Goal: Information Seeking & Learning: Understand process/instructions

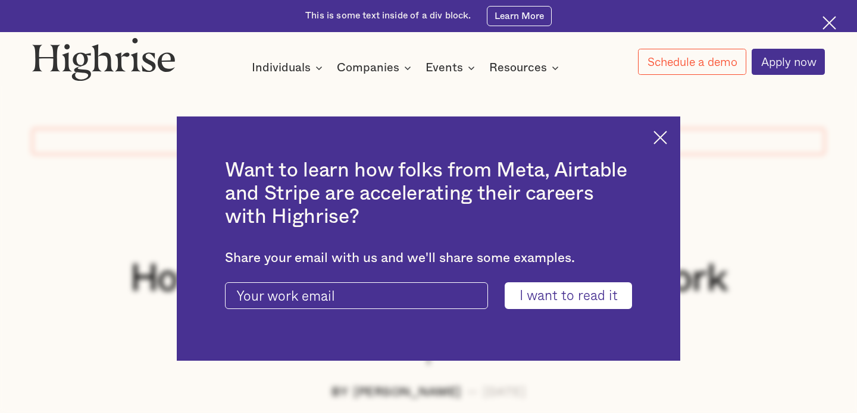
click at [651, 138] on div "Want to learn how folks from Meta, Airtable and Stripe are accelerating their c…" at bounding box center [428, 239] width 503 height 244
click at [661, 137] on img at bounding box center [660, 138] width 14 height 14
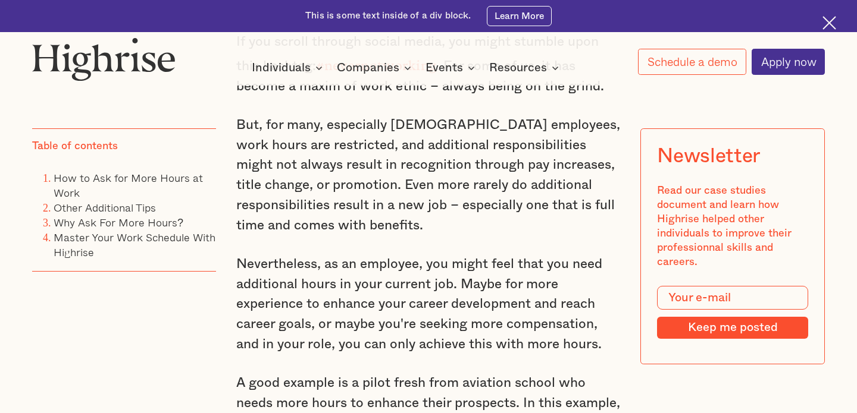
scroll to position [816, 0]
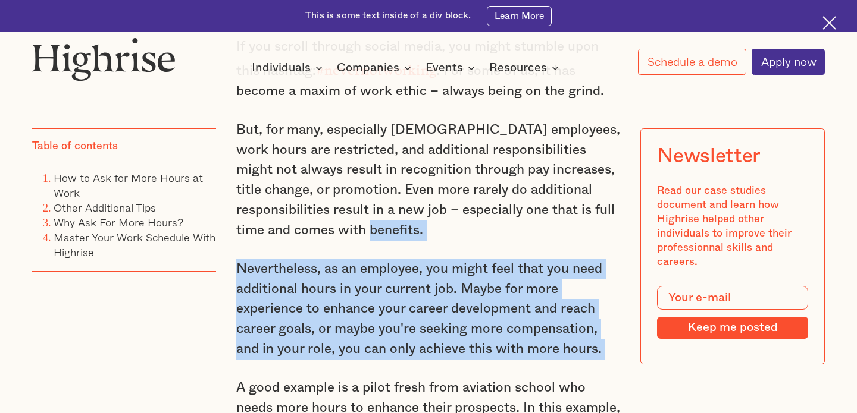
drag, startPoint x: 538, startPoint y: 210, endPoint x: 585, endPoint y: 363, distance: 160.3
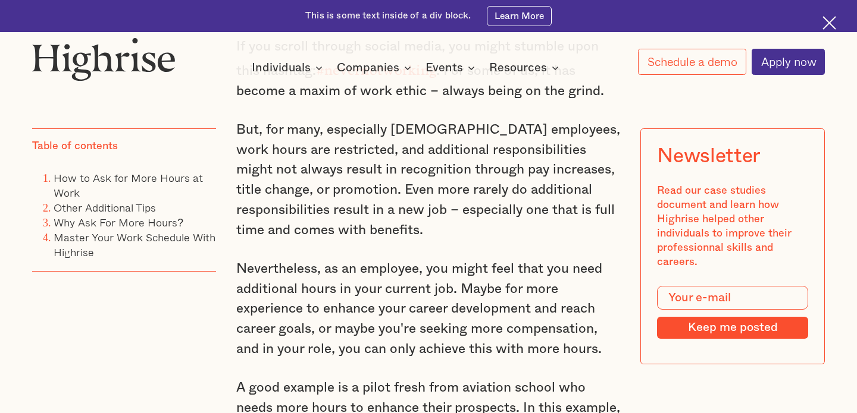
click at [578, 332] on p "Nevertheless, as an employee, you might feel that you need additional hours in …" at bounding box center [428, 309] width 385 height 101
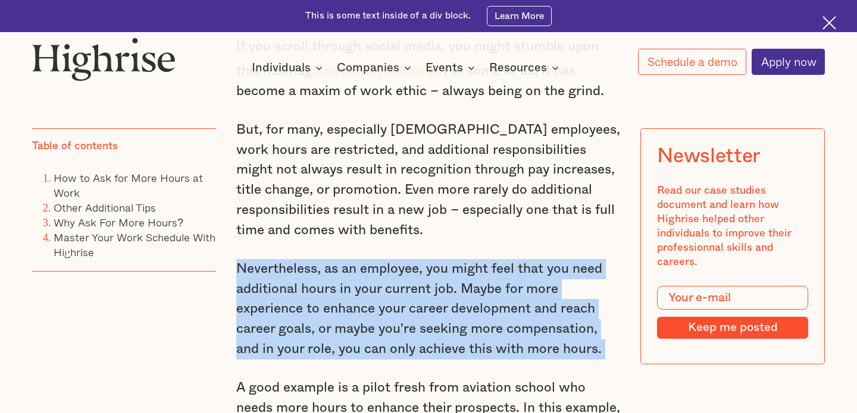
click at [578, 332] on p "Nevertheless, as an employee, you might feel that you need additional hours in …" at bounding box center [428, 309] width 385 height 101
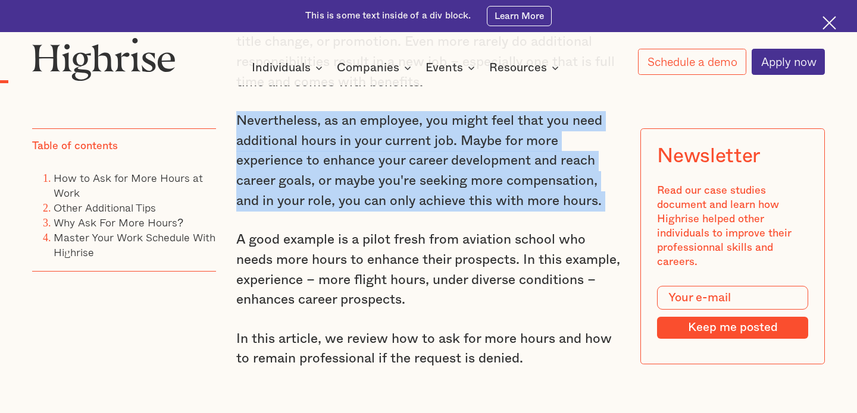
scroll to position [981, 0]
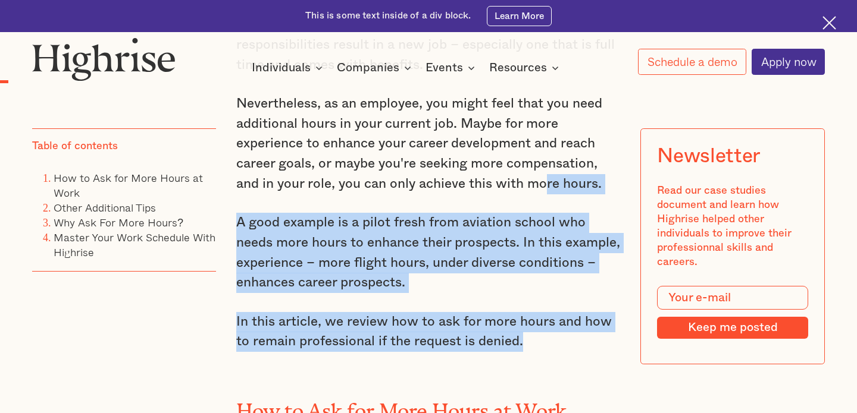
drag, startPoint x: 578, startPoint y: 332, endPoint x: 545, endPoint y: 158, distance: 177.3
click at [545, 158] on p "Nevertheless, as an employee, you might feel that you need additional hours in …" at bounding box center [428, 144] width 385 height 101
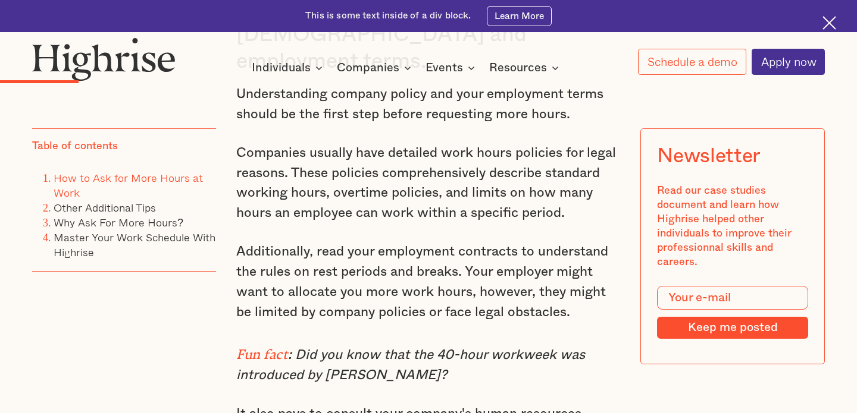
scroll to position [1888, 0]
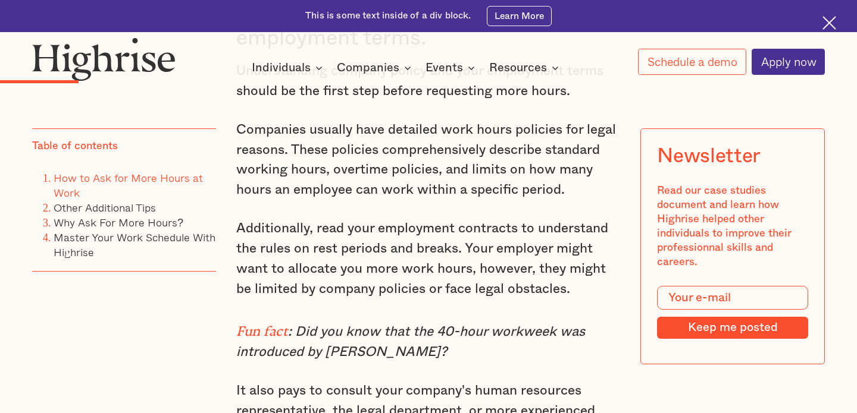
click at [224, 0] on div "This is some text inside of a div block. Learn More" at bounding box center [428, 16] width 857 height 32
